Goal: Obtain resource: Obtain resource

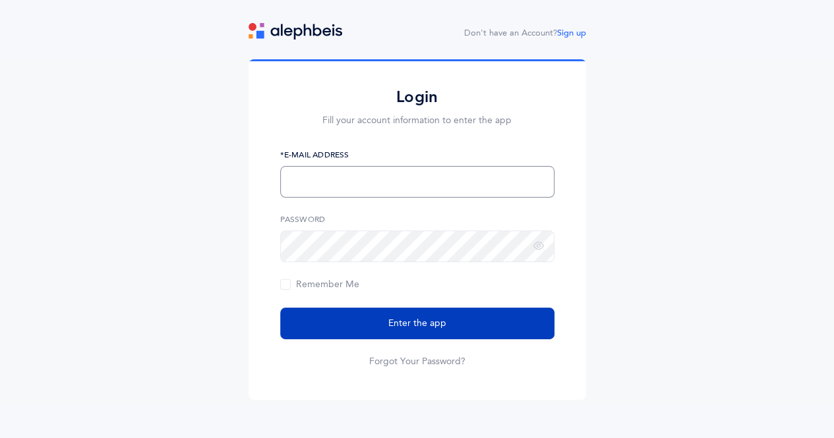
type input "[EMAIL_ADDRESS][DOMAIN_NAME]"
click at [391, 333] on button "Enter the app" at bounding box center [417, 324] width 274 height 32
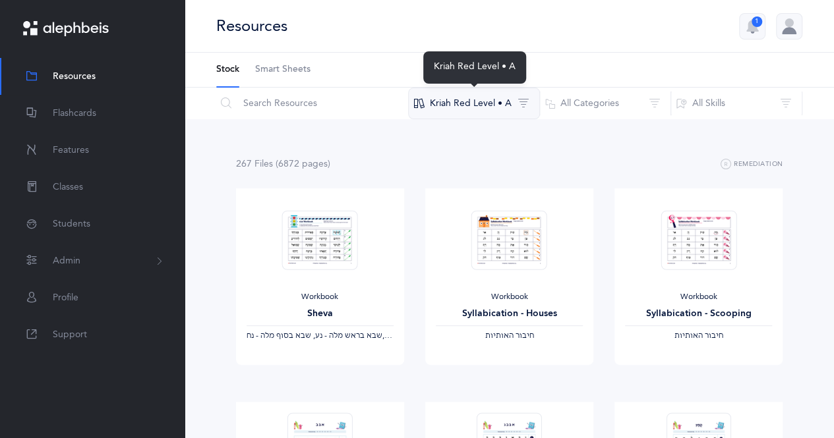
click at [464, 106] on button "Kriah Red Level • A" at bounding box center [474, 104] width 132 height 32
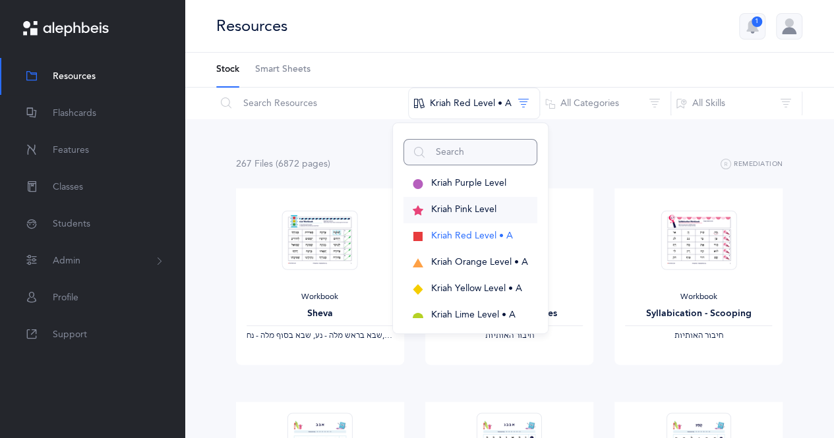
scroll to position [28, 0]
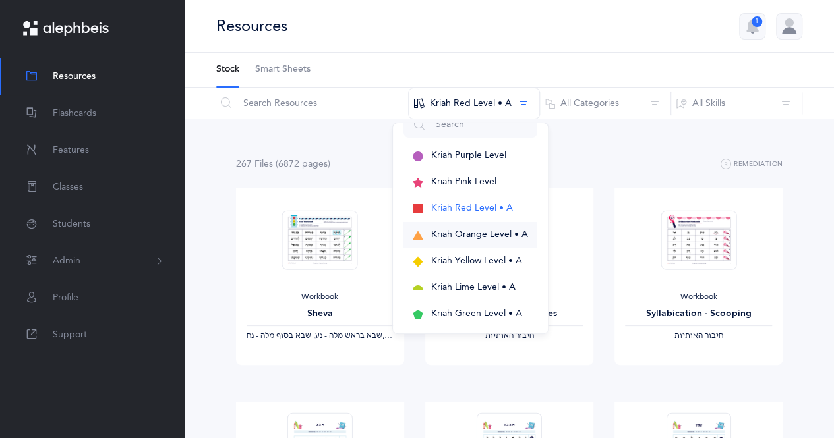
click at [440, 241] on button "Kriah Orange Level • A" at bounding box center [470, 235] width 134 height 26
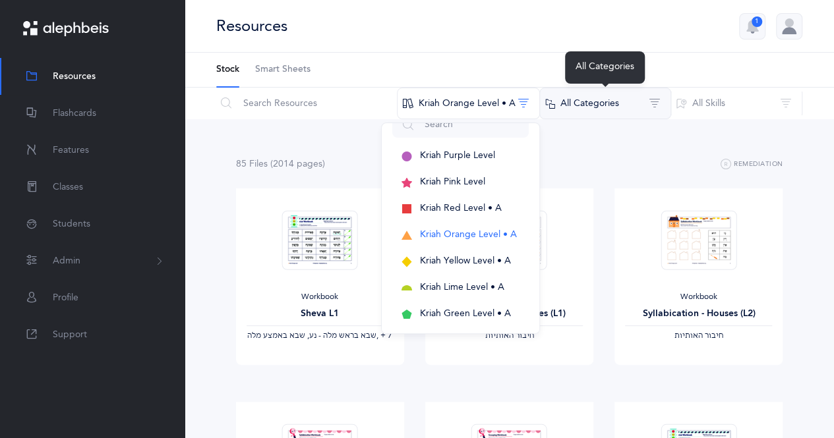
click at [644, 107] on button "All Categories" at bounding box center [605, 104] width 132 height 32
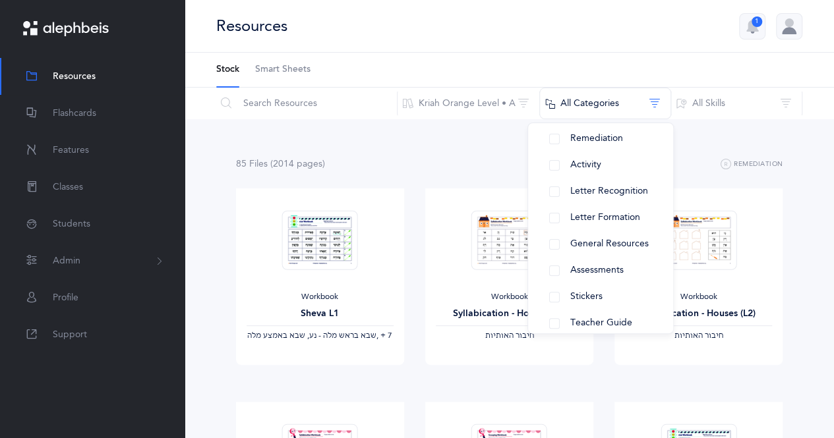
scroll to position [163, 0]
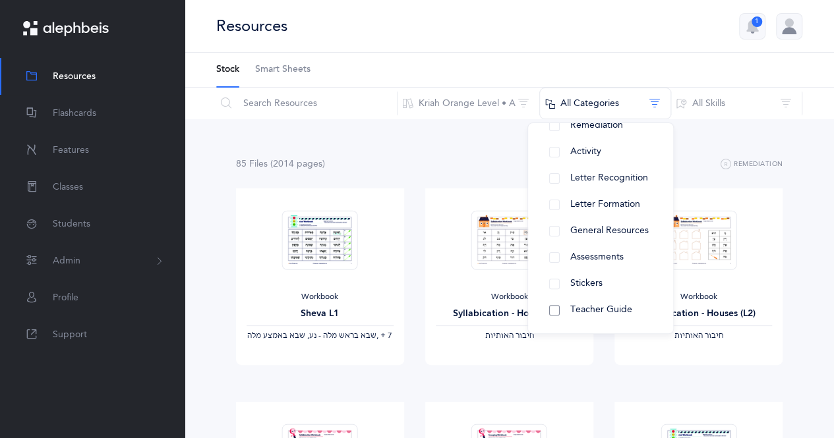
click at [596, 309] on span "Teacher Guide" at bounding box center [601, 309] width 62 height 11
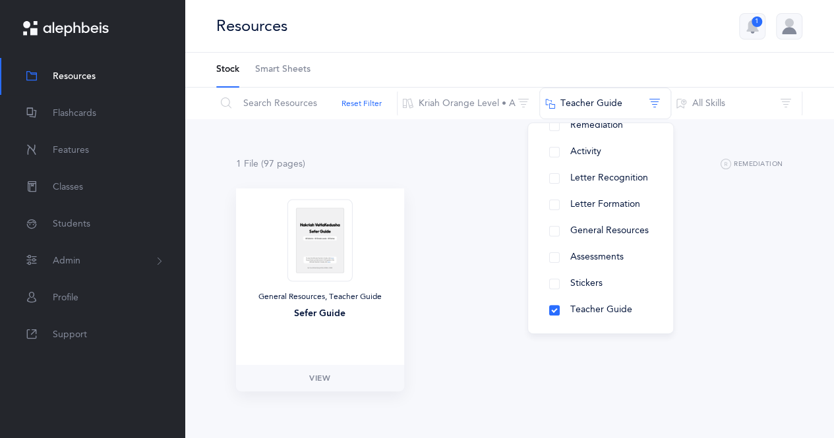
click at [325, 235] on img at bounding box center [319, 240] width 65 height 82
click at [319, 380] on span "View" at bounding box center [319, 378] width 21 height 12
